Goal: Task Accomplishment & Management: Manage account settings

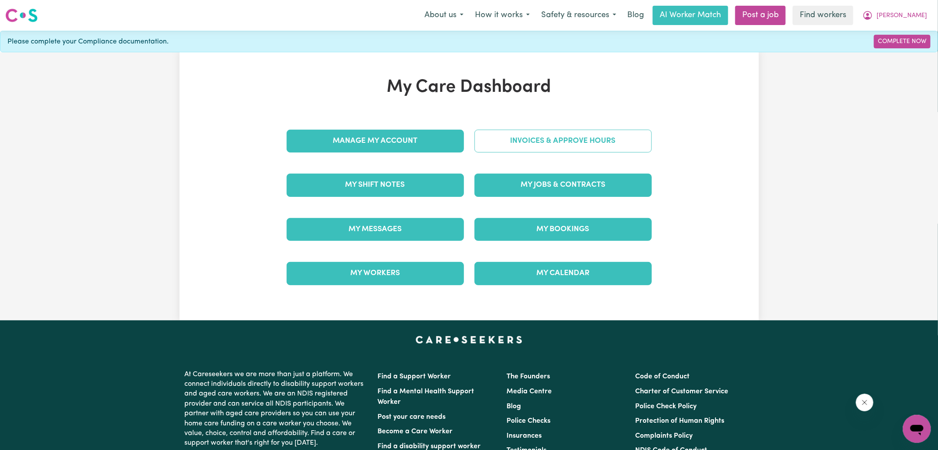
click at [581, 149] on link "Invoices & Approve Hours" at bounding box center [563, 141] width 177 height 23
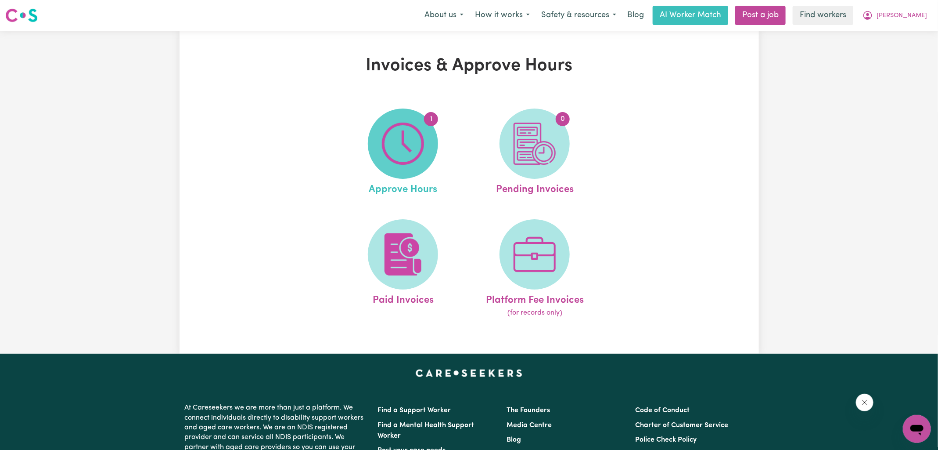
click at [412, 148] on img at bounding box center [403, 144] width 42 height 42
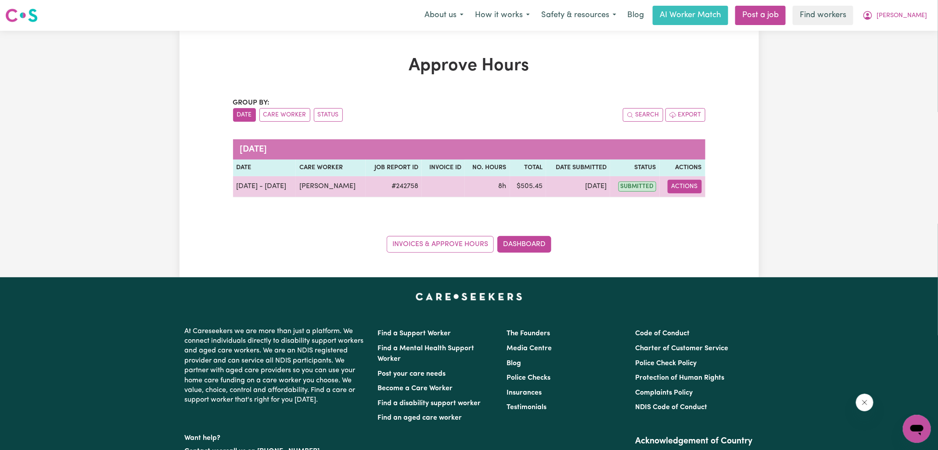
click at [676, 191] on button "Actions" at bounding box center [685, 187] width 34 height 14
click at [688, 205] on link "View Job Report" at bounding box center [706, 207] width 75 height 18
select select "pm"
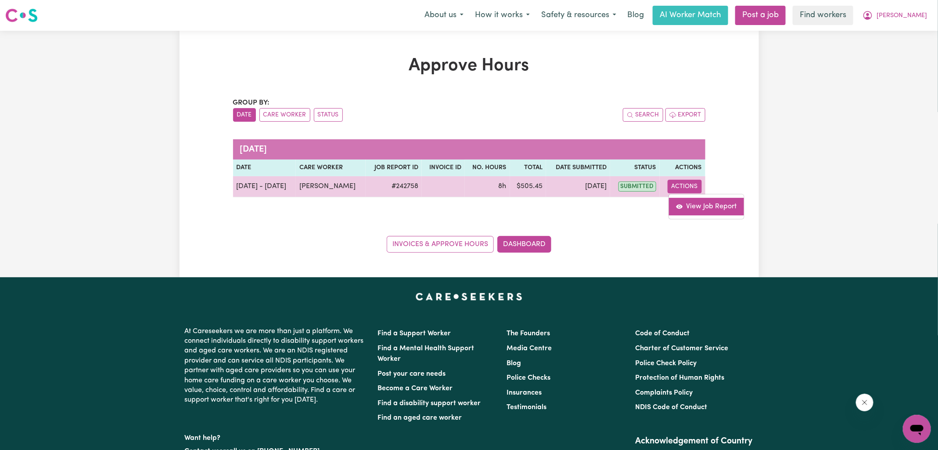
select select "pm"
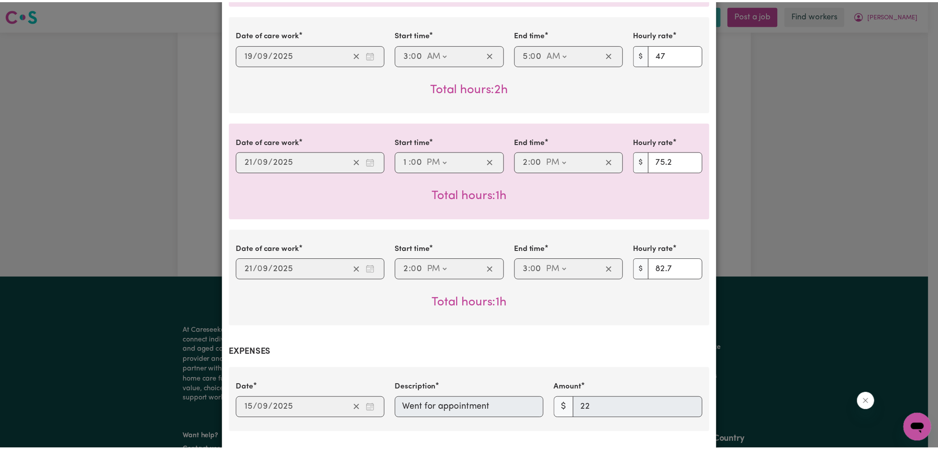
scroll to position [594, 0]
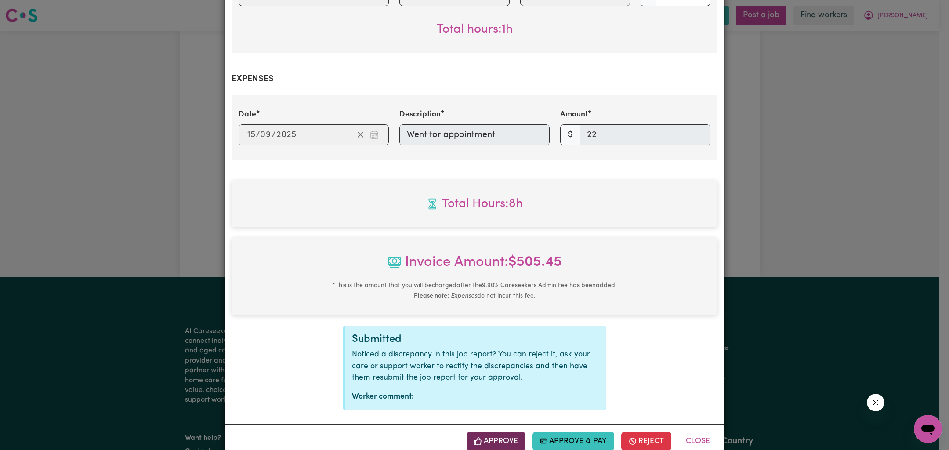
click at [499, 441] on button "Approve" at bounding box center [495, 440] width 59 height 19
drag, startPoint x: 794, startPoint y: 259, endPoint x: 661, endPoint y: 282, distance: 135.9
click at [794, 258] on div "Job Report # 242758 - [PERSON_NAME] Summary Job report # 242758 Client name: [P…" at bounding box center [474, 225] width 949 height 450
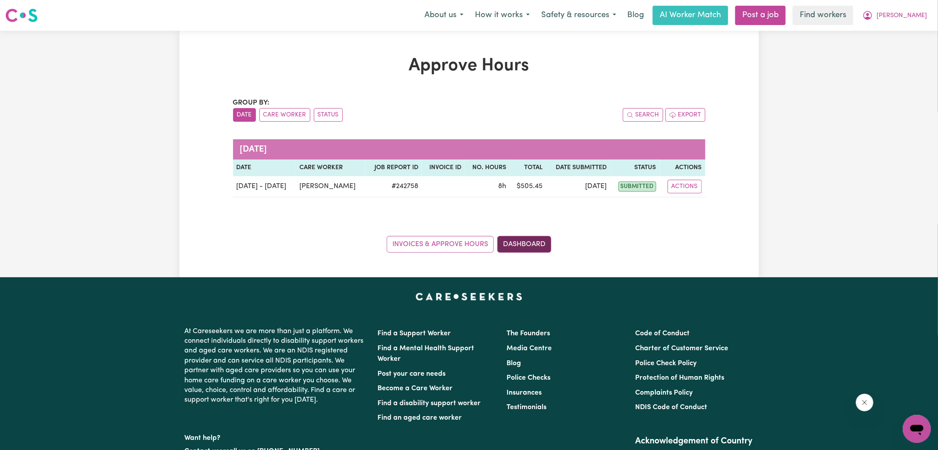
click at [532, 242] on link "Dashboard" at bounding box center [525, 244] width 54 height 17
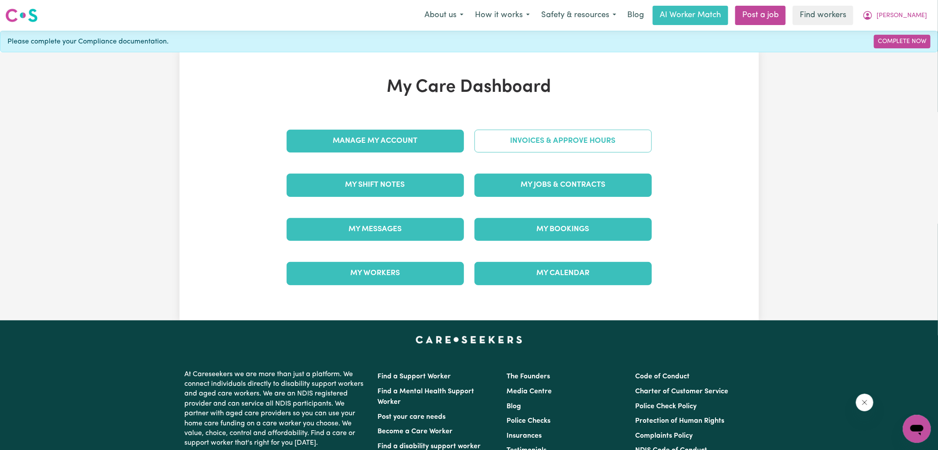
click at [520, 139] on link "Invoices & Approve Hours" at bounding box center [563, 141] width 177 height 23
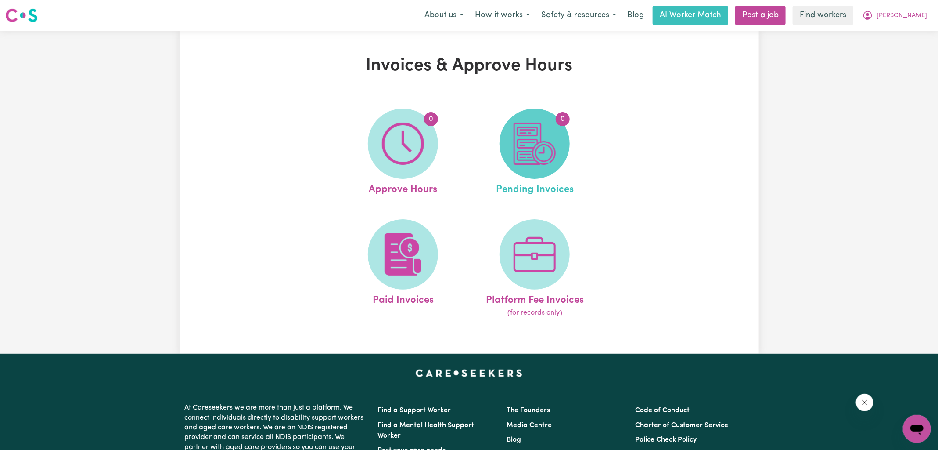
click at [528, 145] on img at bounding box center [535, 144] width 42 height 42
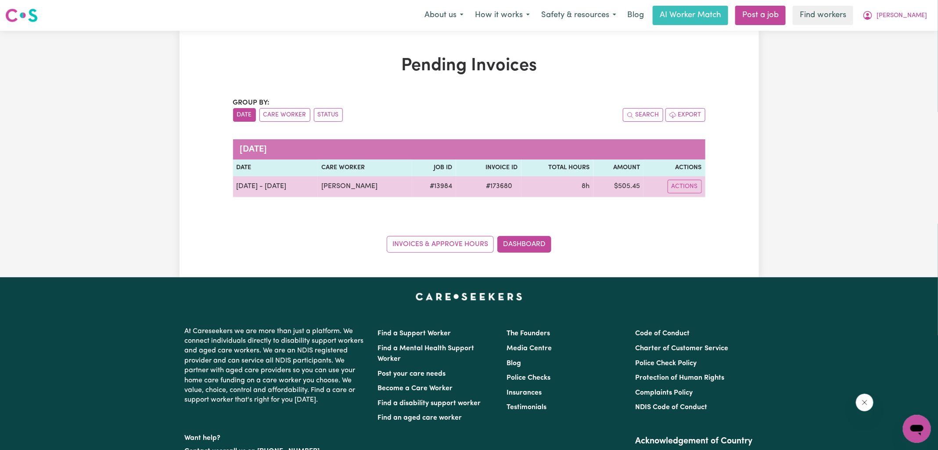
click at [498, 184] on span "# 173680" at bounding box center [499, 186] width 37 height 11
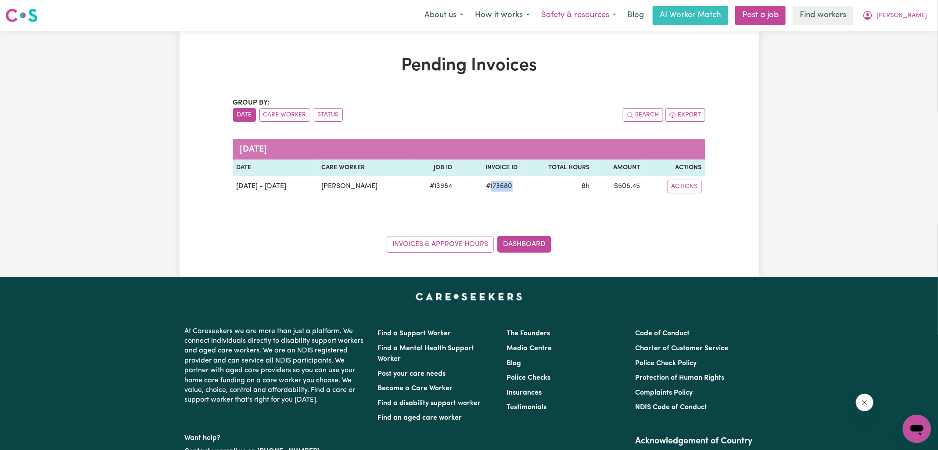
copy span "173680"
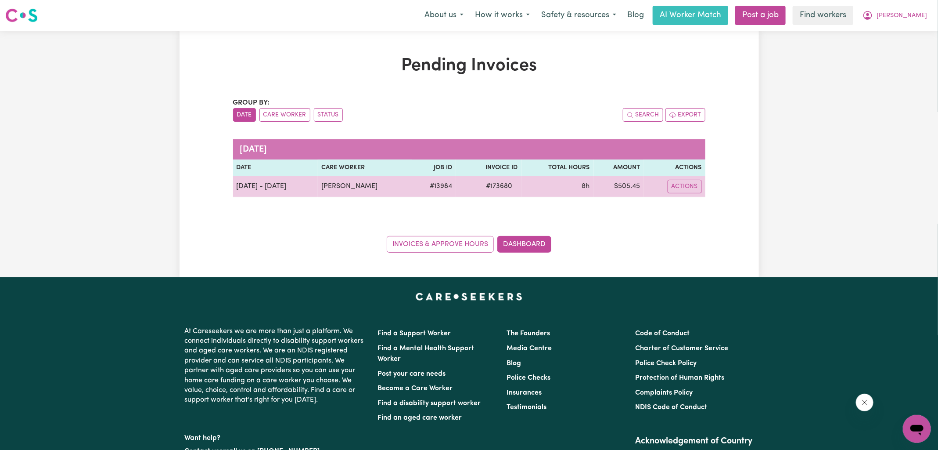
click at [623, 183] on td "$ 505.45" at bounding box center [619, 186] width 51 height 21
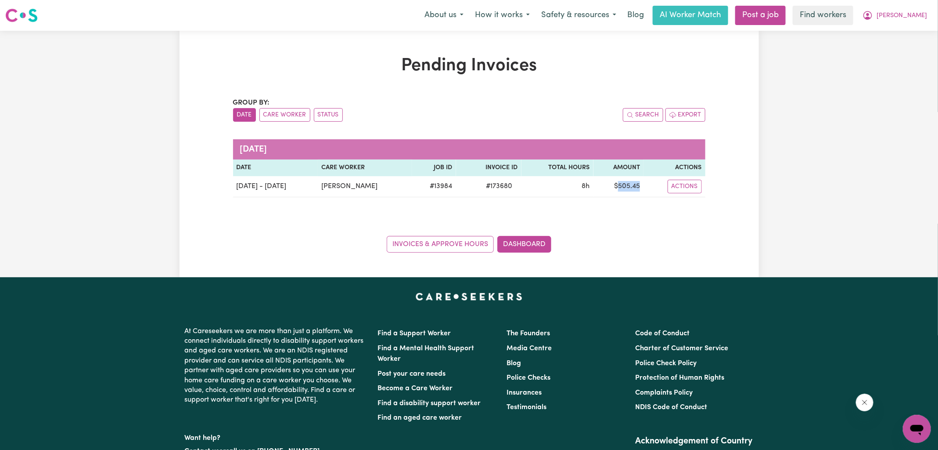
copy td "505.45"
click at [873, 13] on icon "My Account" at bounding box center [868, 15] width 11 height 11
click at [897, 48] on link "Logout" at bounding box center [897, 50] width 69 height 17
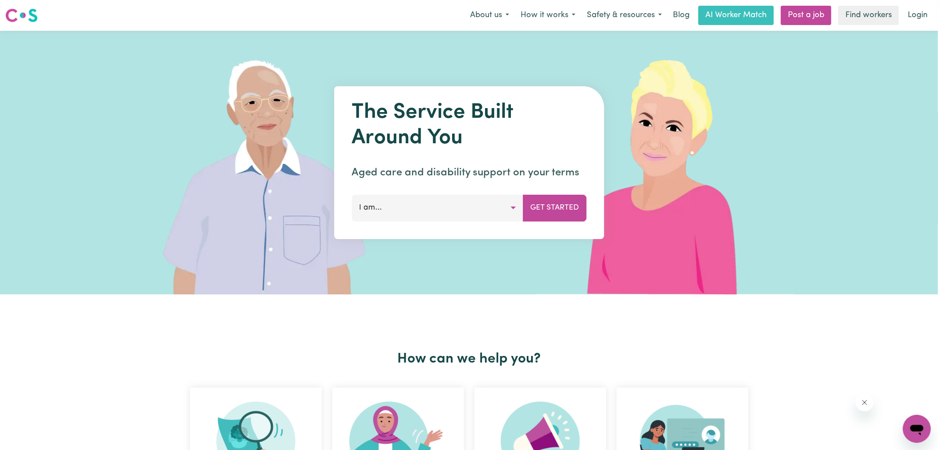
click at [911, 17] on link "Login" at bounding box center [918, 15] width 30 height 19
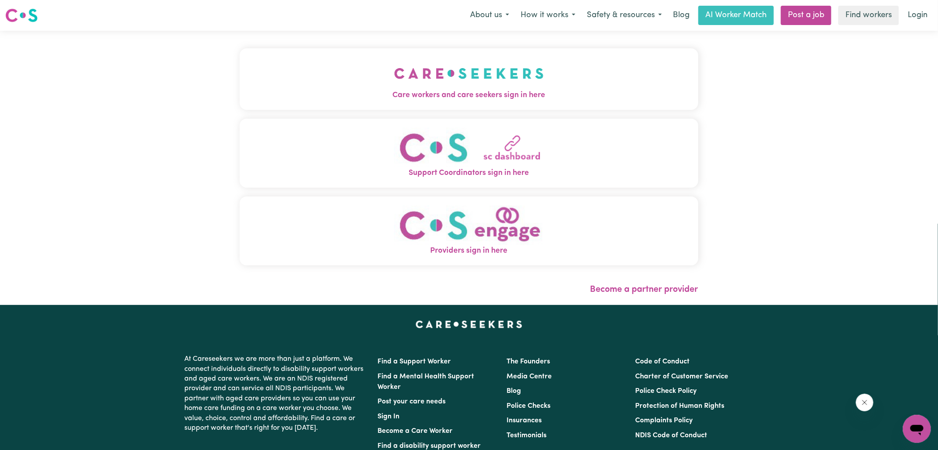
click at [480, 88] on img "Care workers and care seekers sign in here" at bounding box center [469, 73] width 150 height 32
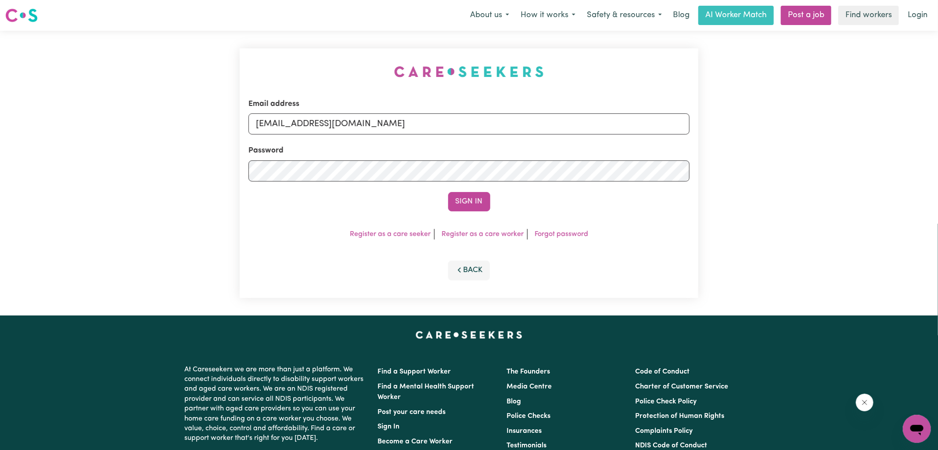
click at [214, 44] on div "Email address [EMAIL_ADDRESS][DOMAIN_NAME] Password Sign In Register as a care …" at bounding box center [469, 173] width 938 height 285
drag, startPoint x: 304, startPoint y: 124, endPoint x: 835, endPoint y: 174, distance: 533.7
click at [823, 178] on div "Email address [EMAIL_ADDRESS][DOMAIN_NAME] Password Sign In Register as a care …" at bounding box center [469, 173] width 938 height 285
type input "[EMAIL_ADDRESS][DOMAIN_NAME]"
click at [448, 192] on button "Sign In" at bounding box center [469, 201] width 42 height 19
